Goal: Book appointment/travel/reservation

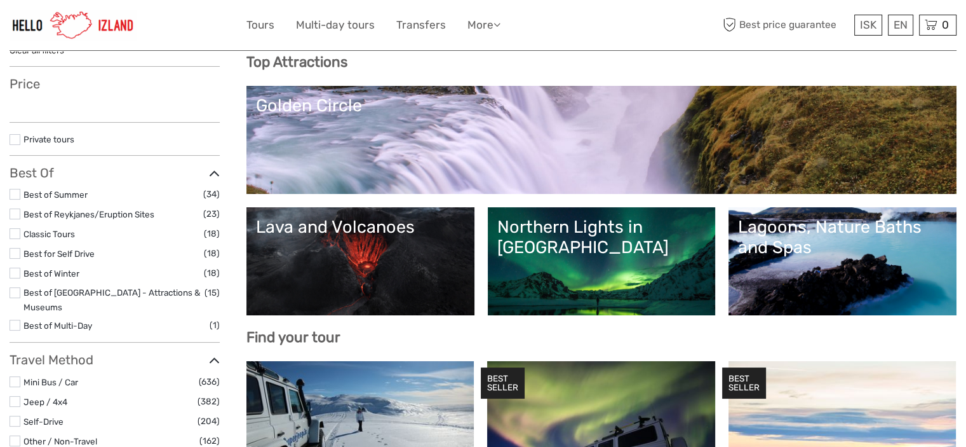
select select
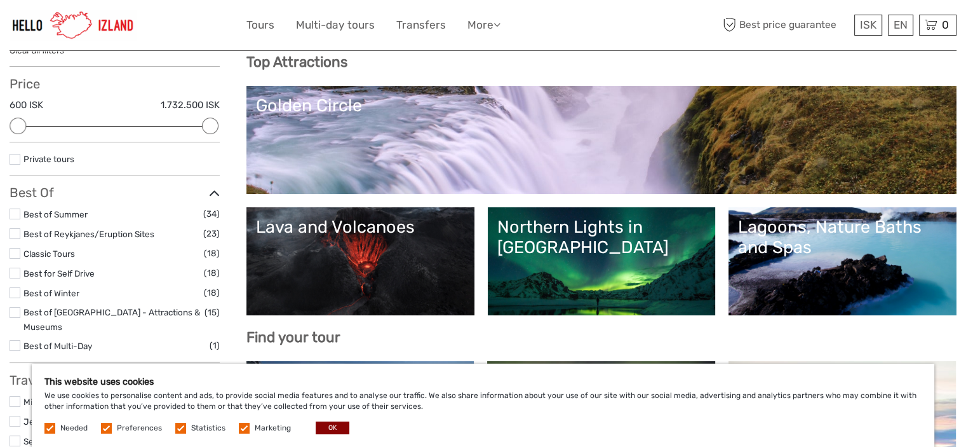
scroll to position [163, 0]
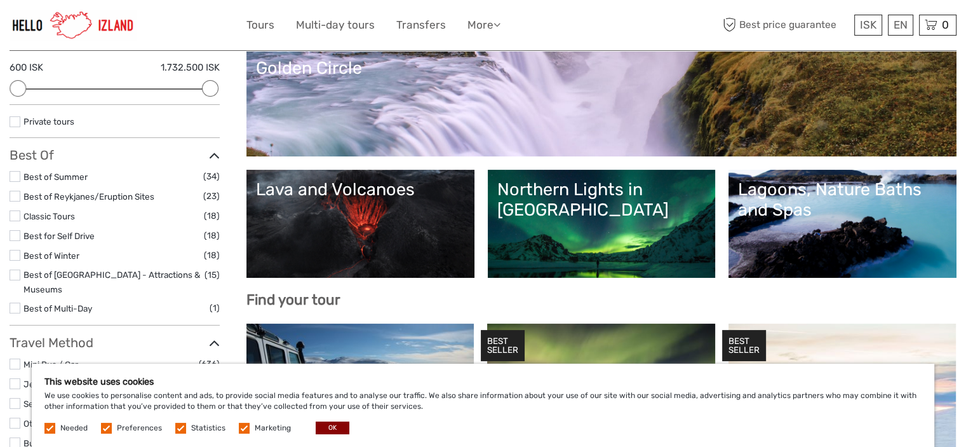
drag, startPoint x: 973, startPoint y: 67, endPoint x: 948, endPoint y: 106, distance: 46.3
click at [607, 209] on link "Northern Lights in [GEOGRAPHIC_DATA]" at bounding box center [601, 223] width 209 height 89
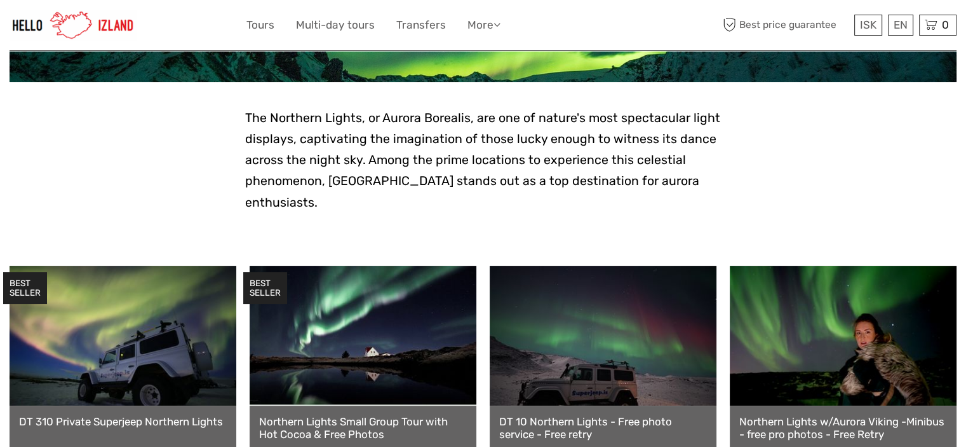
scroll to position [287, 0]
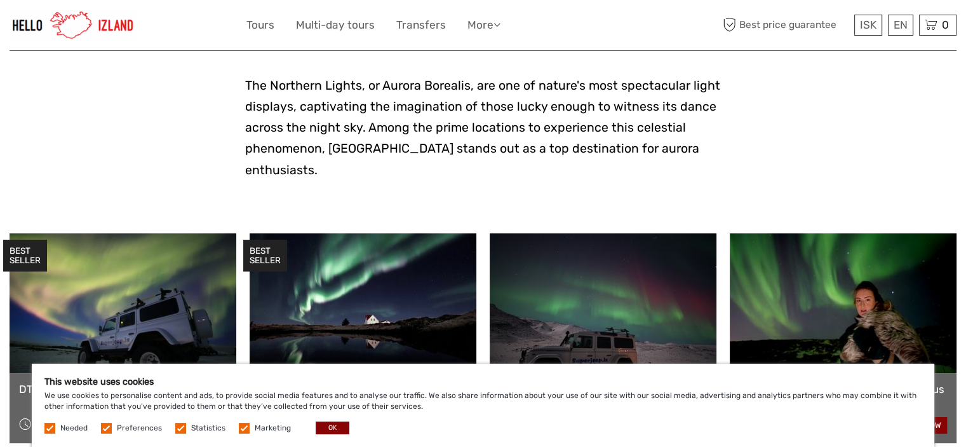
drag, startPoint x: 975, startPoint y: 43, endPoint x: 971, endPoint y: 80, distance: 37.1
click at [335, 426] on button "OK" at bounding box center [333, 427] width 34 height 13
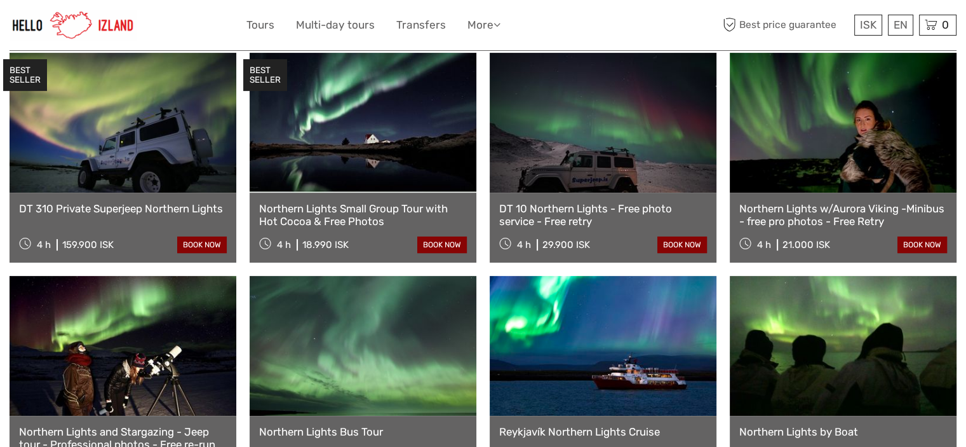
scroll to position [447, 0]
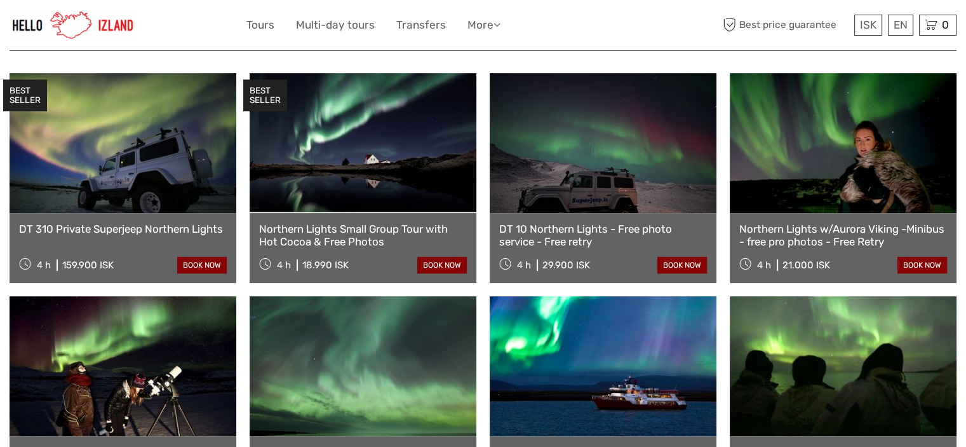
click at [345, 222] on link "Northern Lights Small Group Tour with Hot Cocoa & Free Photos" at bounding box center [363, 235] width 208 height 26
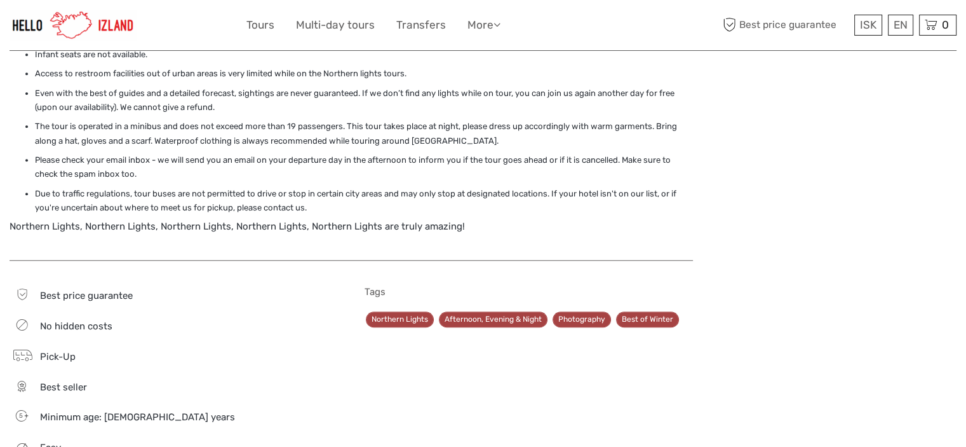
scroll to position [445, 0]
